Goal: Information Seeking & Learning: Check status

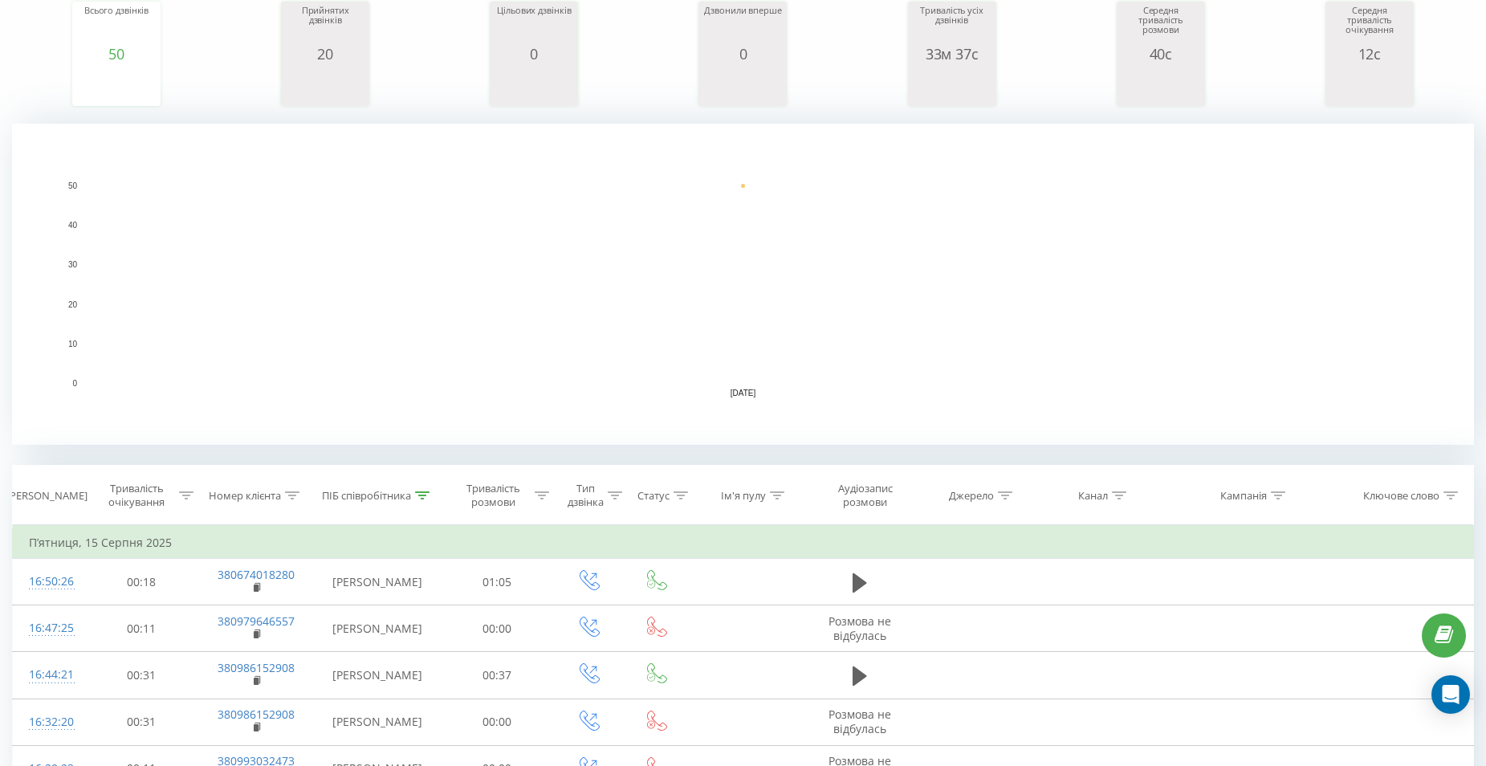
scroll to position [482, 0]
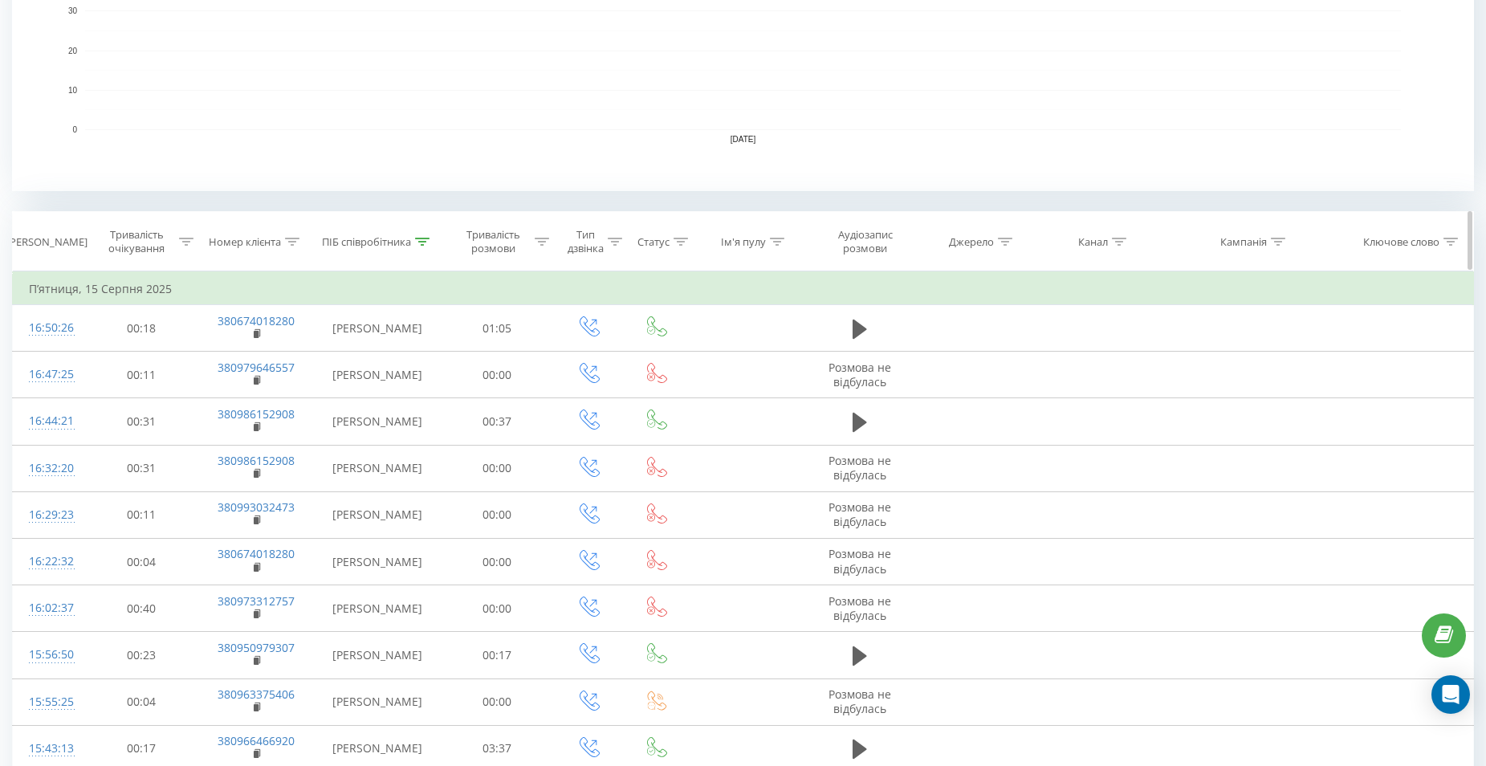
click at [416, 239] on icon at bounding box center [422, 242] width 14 height 8
click at [416, 240] on icon at bounding box center [422, 242] width 14 height 8
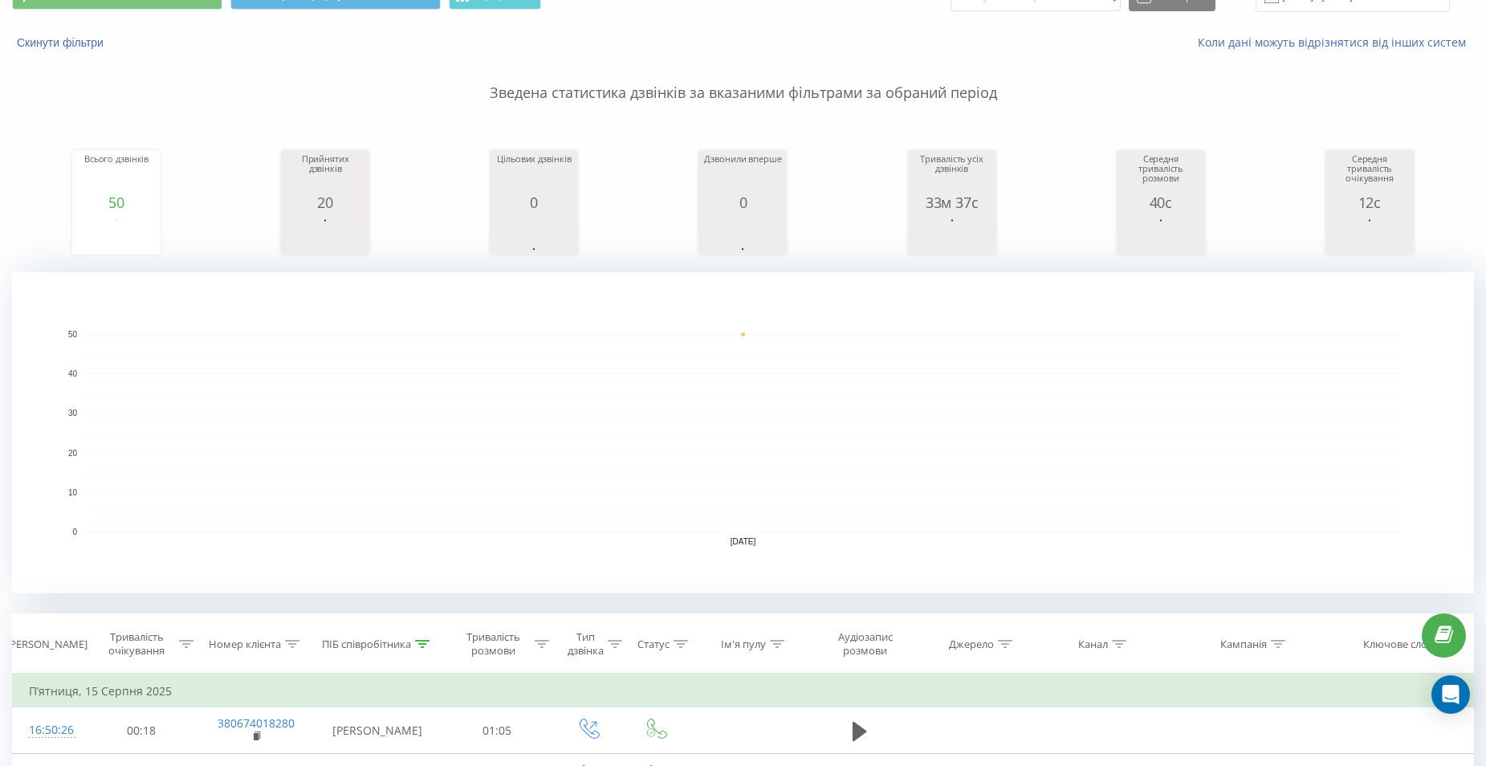
scroll to position [0, 0]
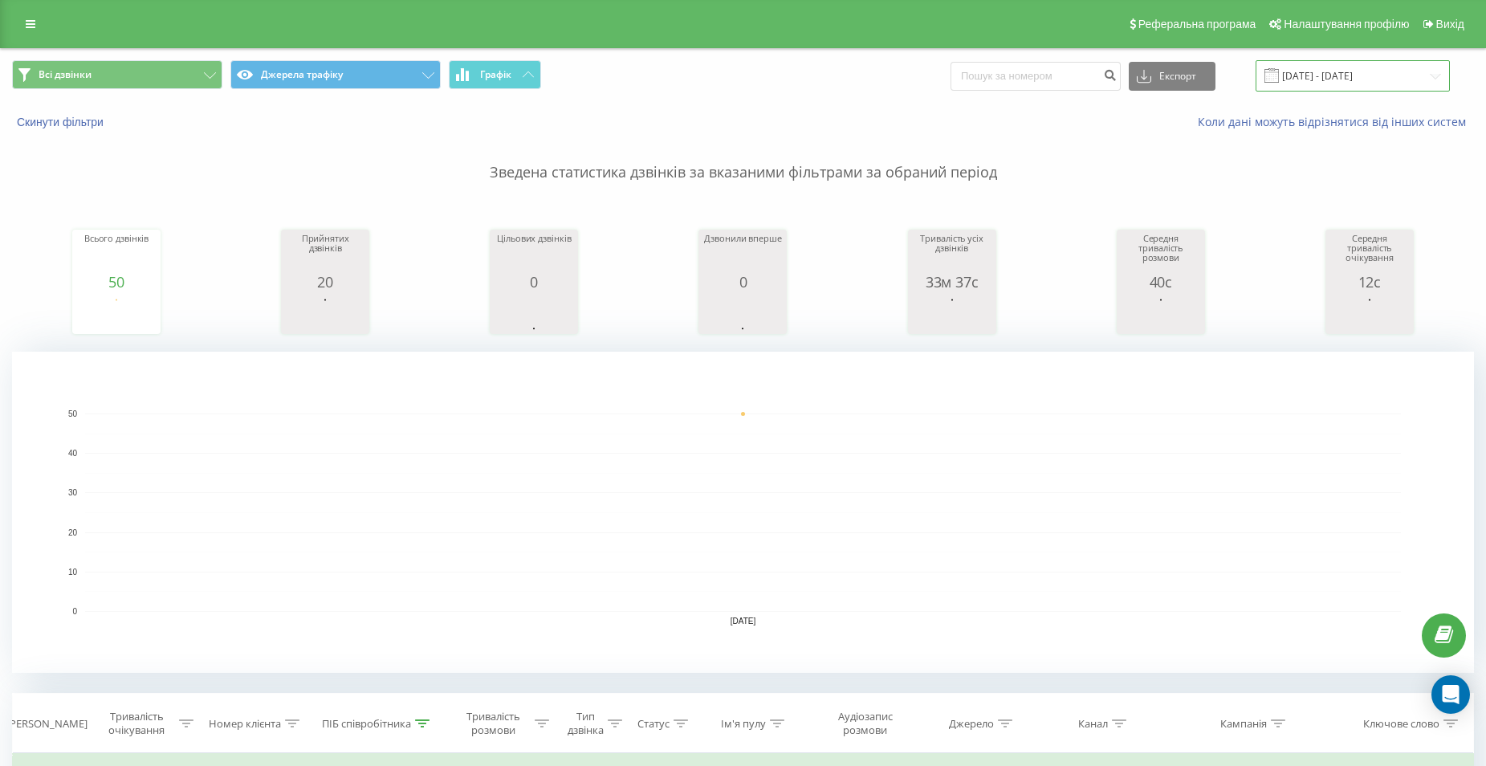
click at [1355, 73] on input "15.08.2025 - 15.08.2025" at bounding box center [1353, 75] width 194 height 31
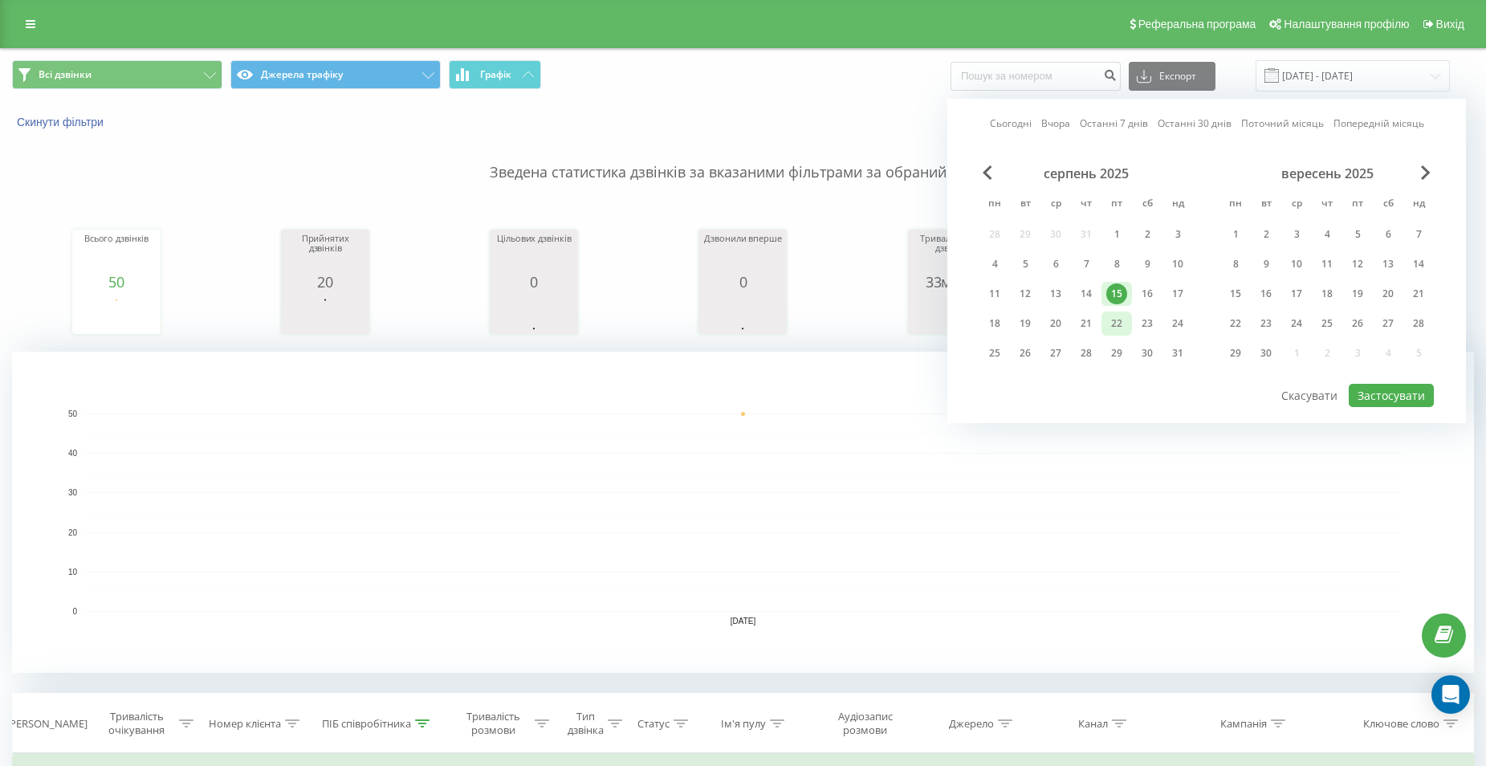
click at [1122, 324] on div "22" at bounding box center [1116, 323] width 21 height 21
click at [1420, 390] on button "Застосувати" at bounding box center [1391, 395] width 85 height 23
type input "22.08.2025 - 22.08.2025"
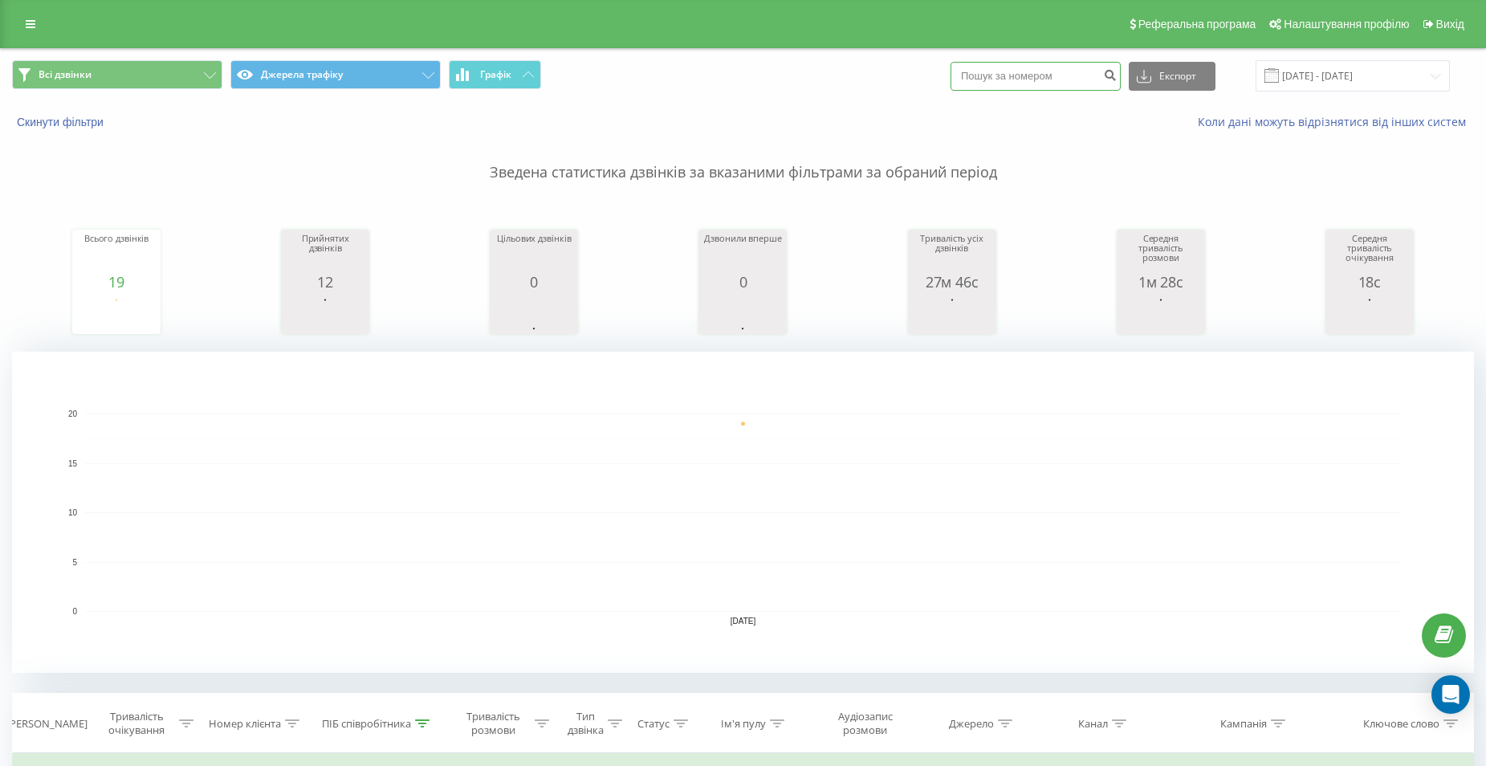
paste input "380 93 332 16 48"
type input "380 93 332 16 48"
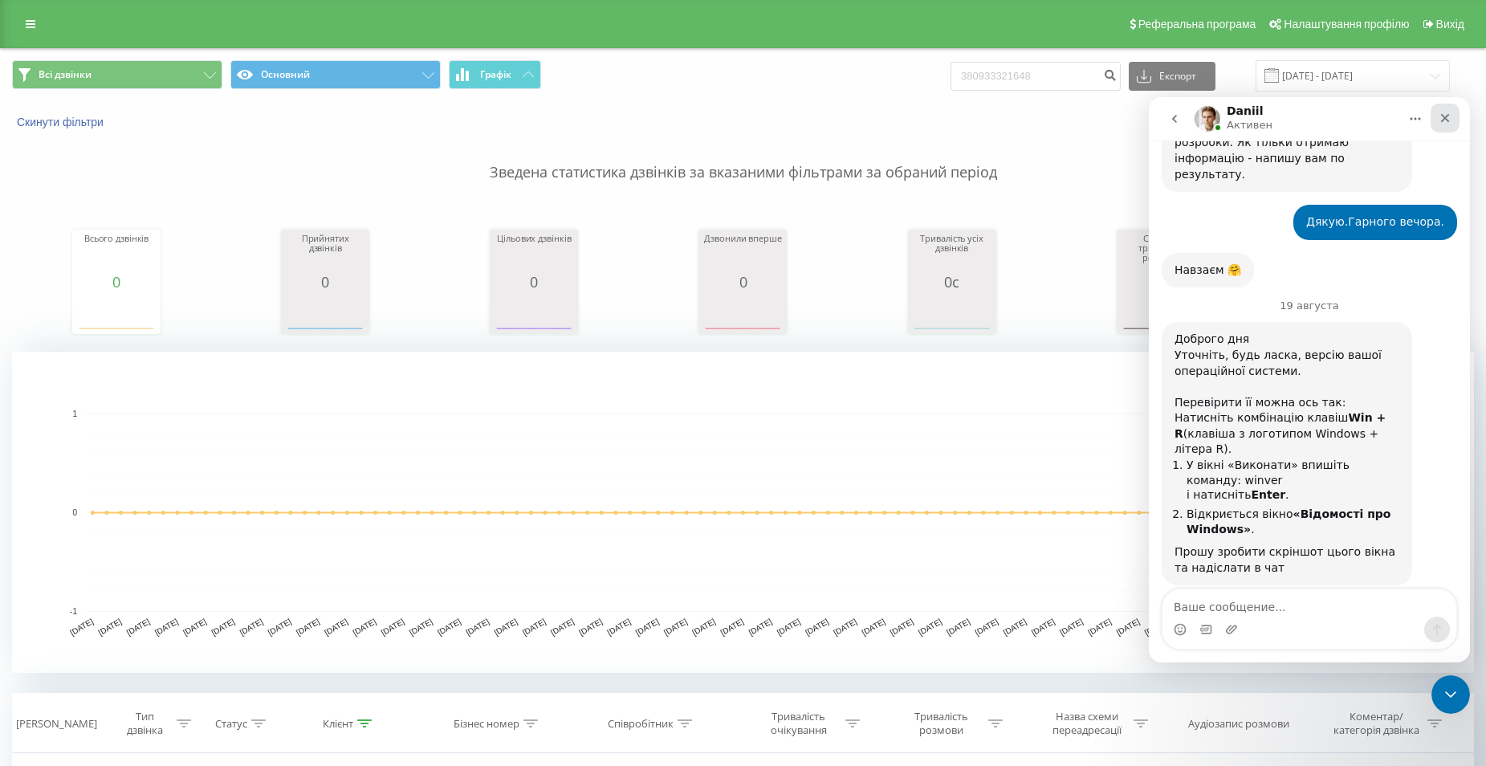
click at [1440, 118] on icon "Закрыть" at bounding box center [1445, 118] width 13 height 13
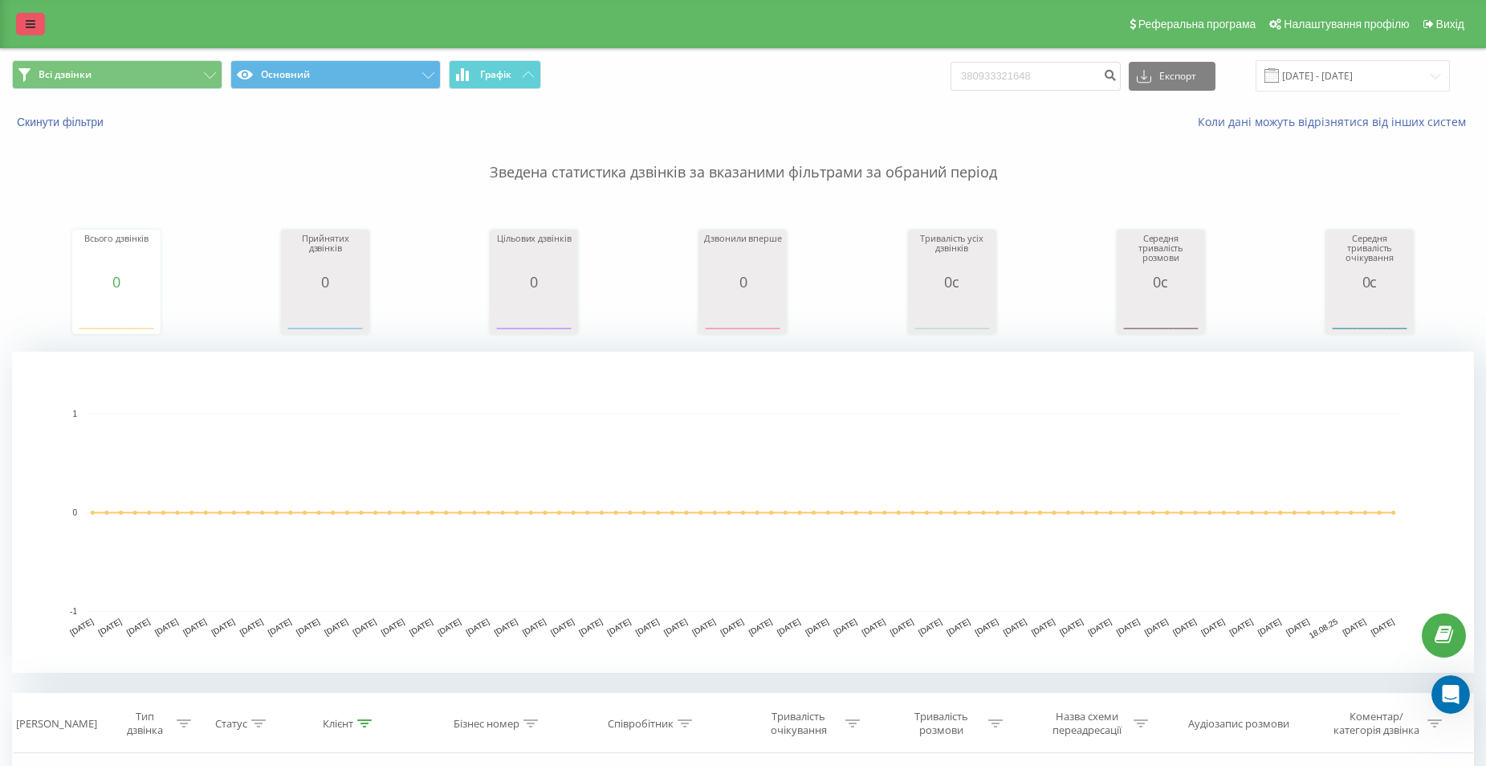
scroll to position [10682, 0]
click at [200, 71] on button "Всі дзвінки" at bounding box center [117, 74] width 210 height 29
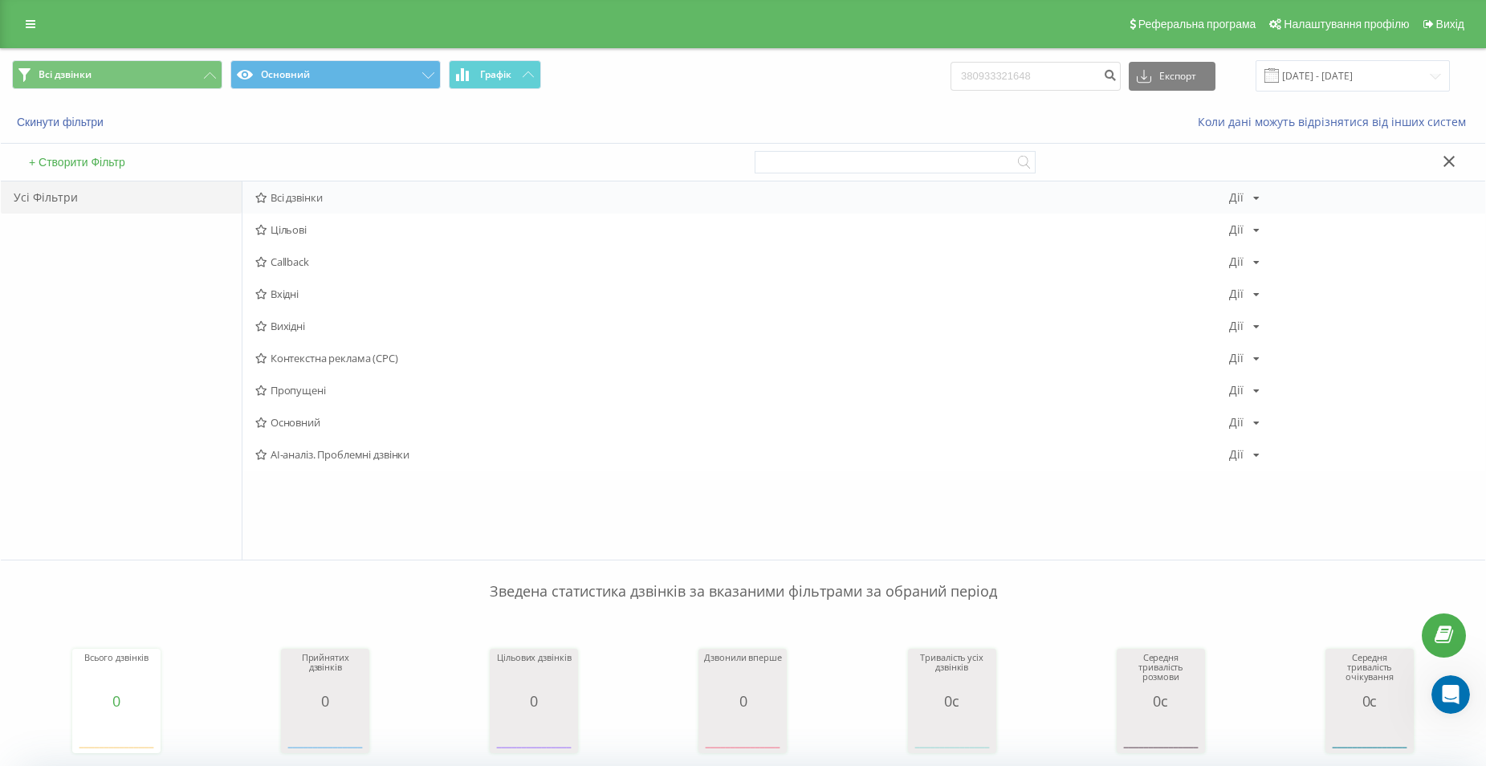
click at [289, 198] on span "Всі дзвінки" at bounding box center [742, 197] width 974 height 11
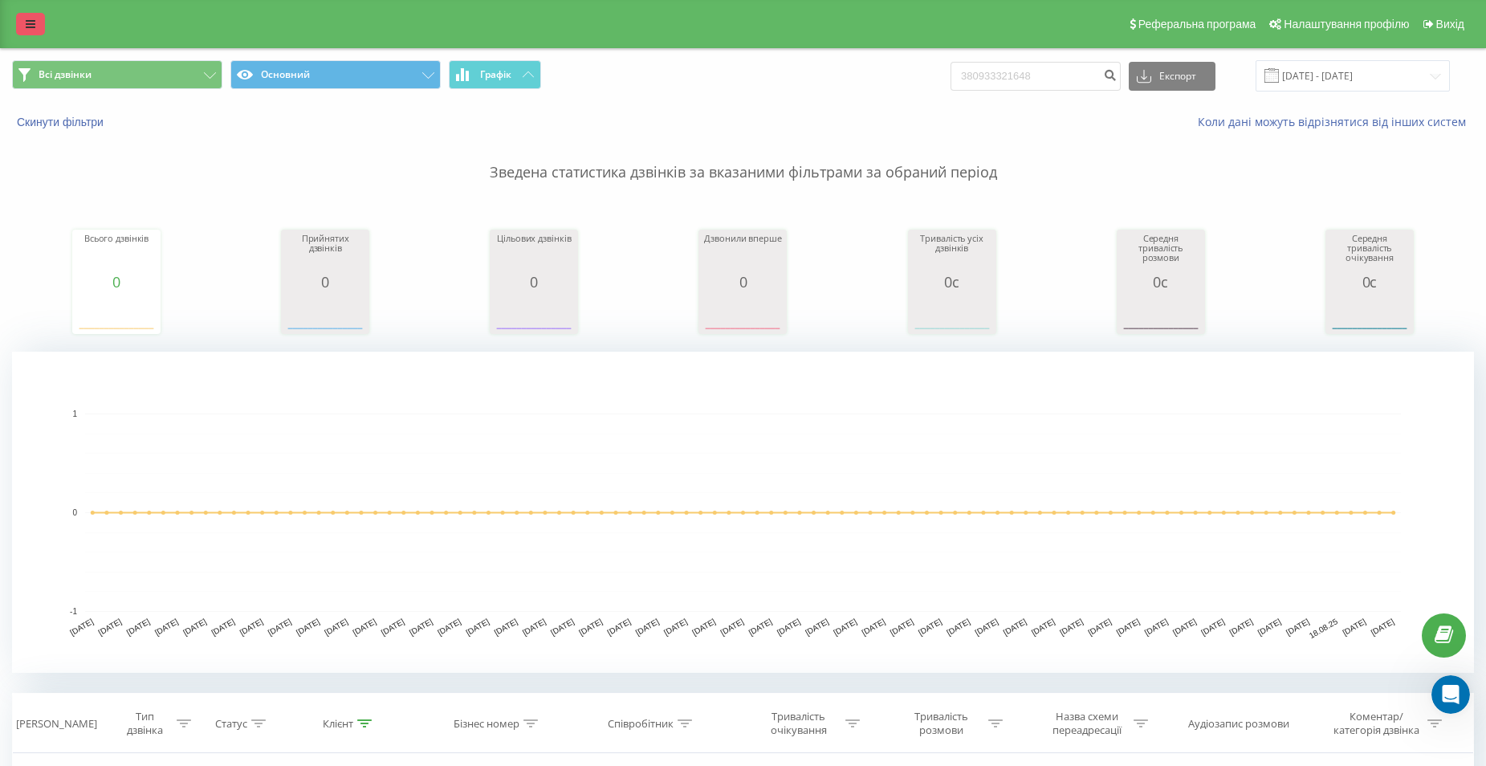
click at [35, 20] on link at bounding box center [30, 24] width 29 height 22
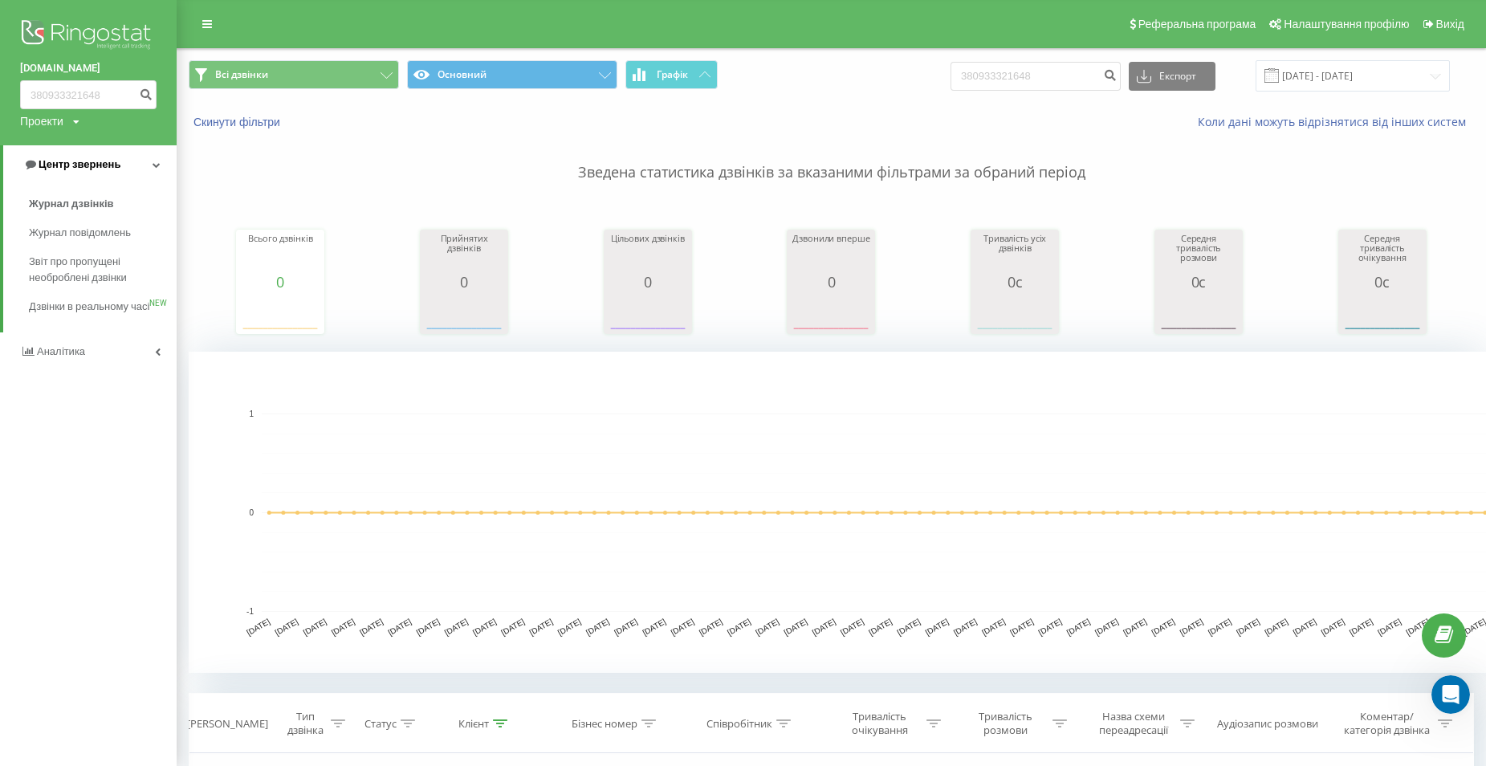
click at [108, 164] on span "Центр звернень" at bounding box center [80, 164] width 82 height 12
click at [155, 168] on icon at bounding box center [158, 165] width 6 height 8
click at [112, 205] on link "Журнал дзвінків" at bounding box center [103, 203] width 148 height 29
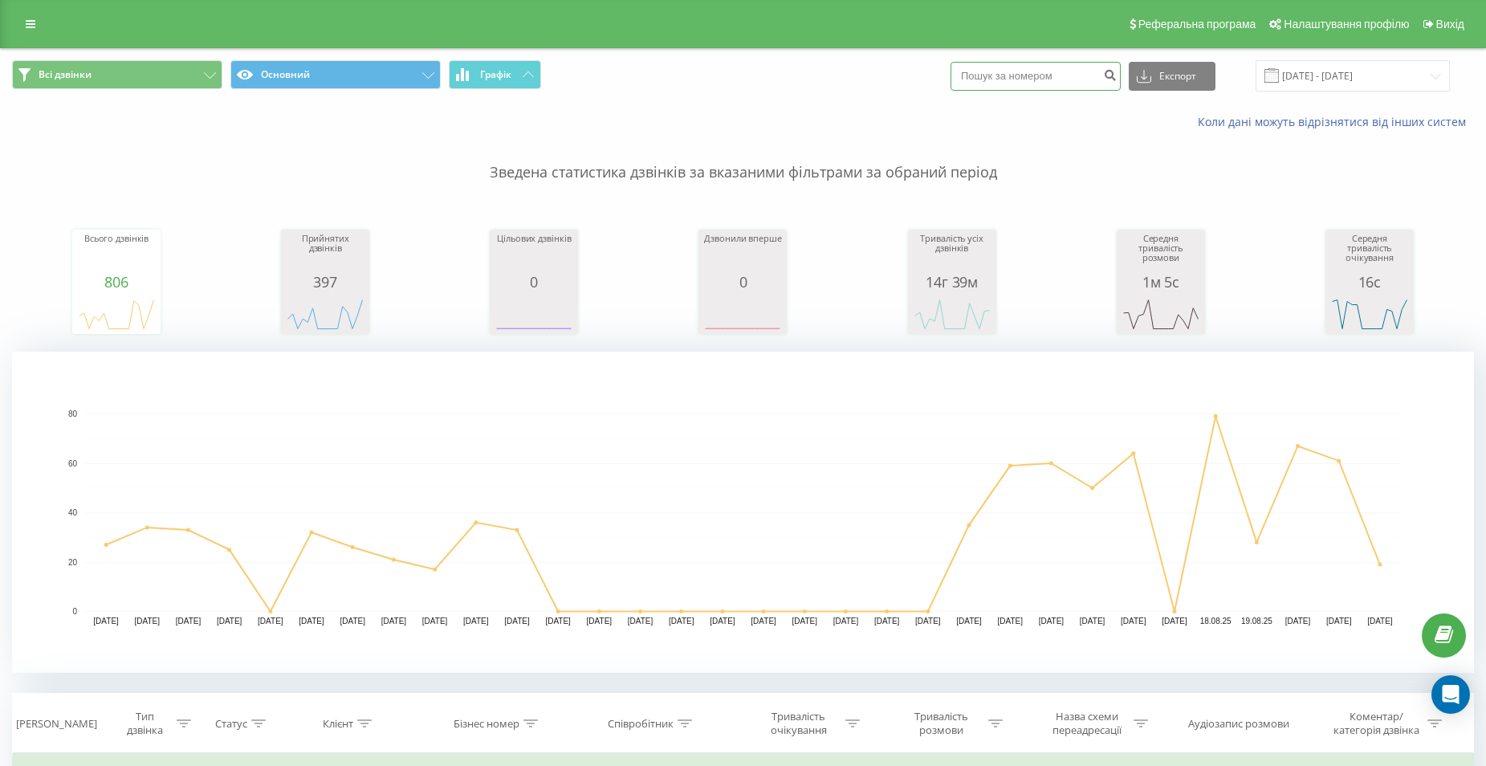
paste input "48794663256"
type input "48794663256"
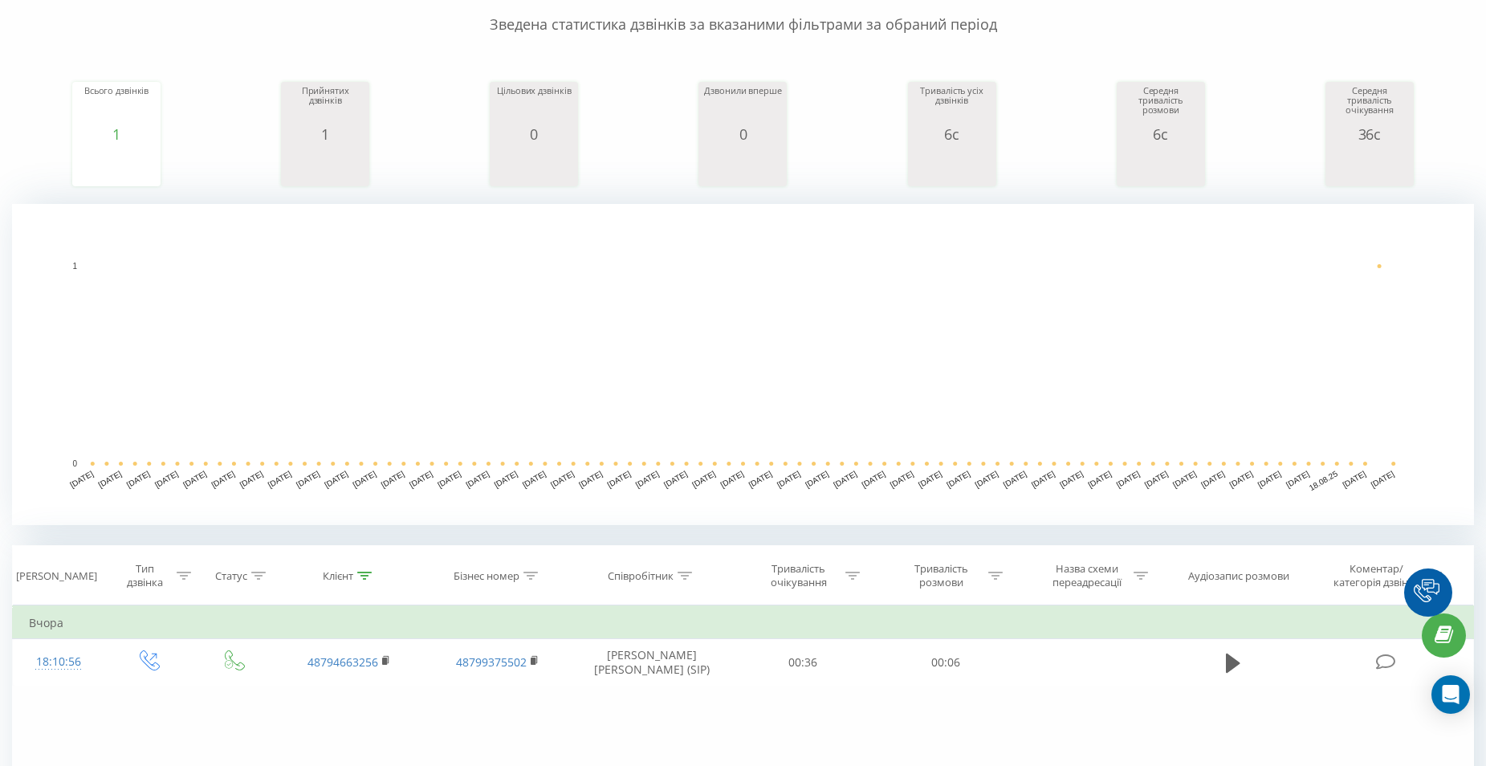
scroll to position [401, 0]
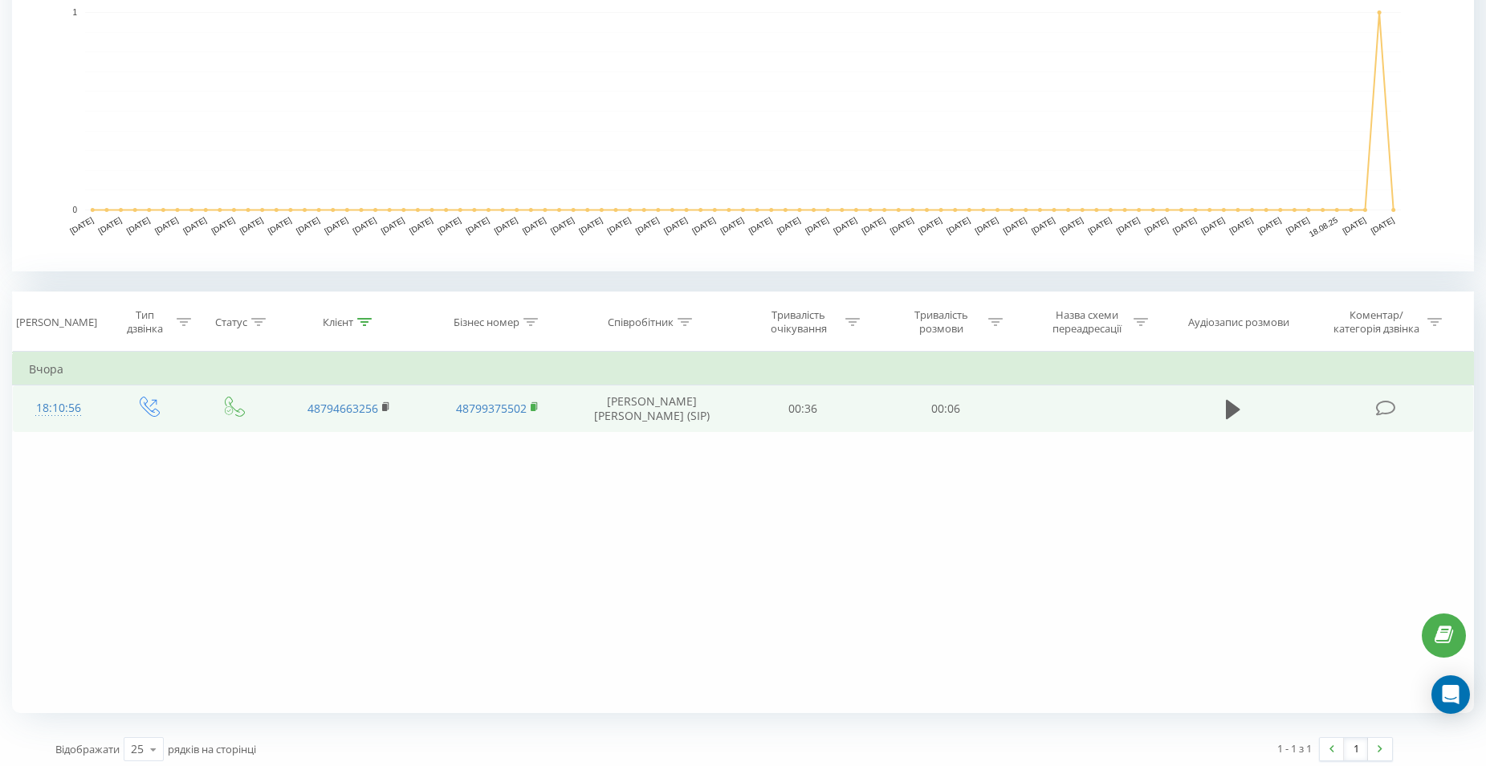
click at [532, 408] on rect at bounding box center [533, 407] width 5 height 7
